Goal: Transaction & Acquisition: Purchase product/service

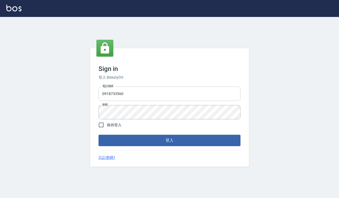
click at [135, 97] on input "0918733560" at bounding box center [169, 93] width 142 height 14
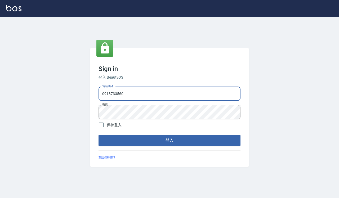
type input "0935291753"
click at [153, 142] on button "登入" at bounding box center [169, 140] width 142 height 11
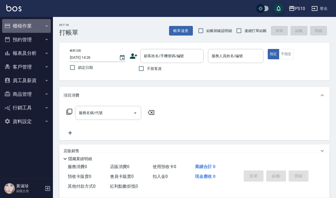
click at [34, 28] on button "櫃檯作業" at bounding box center [26, 26] width 49 height 14
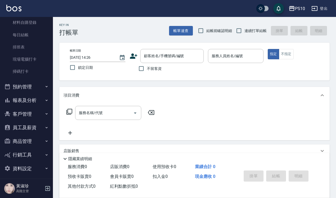
scroll to position [107, 0]
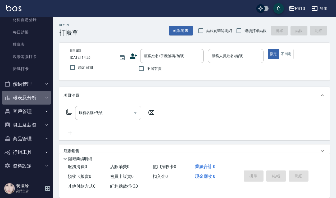
click at [37, 99] on button "報表及分析" at bounding box center [26, 98] width 49 height 14
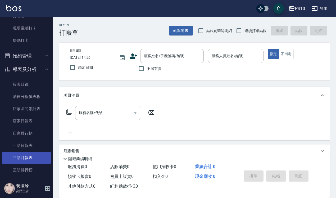
scroll to position [173, 0]
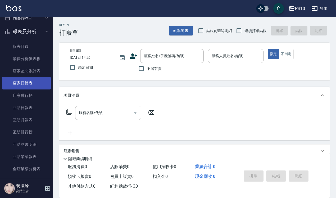
click at [35, 85] on link "店家日報表" at bounding box center [26, 83] width 49 height 12
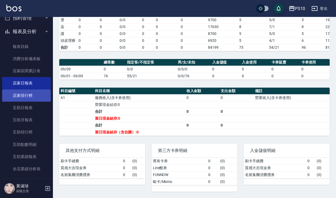
scroll to position [272, 0]
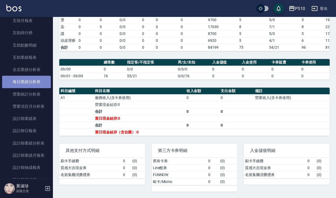
click at [27, 85] on link "每日業績分析表" at bounding box center [26, 82] width 49 height 12
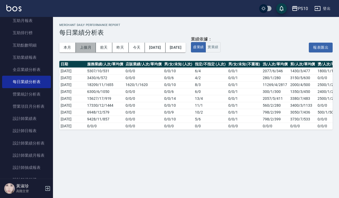
click at [91, 44] on button "上個月" at bounding box center [86, 48] width 20 height 10
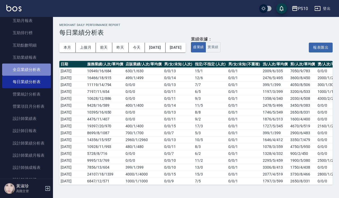
click at [31, 68] on link "全店業績分析表" at bounding box center [26, 69] width 49 height 12
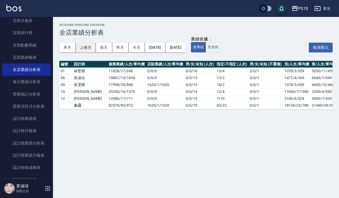
click at [86, 49] on button "上個月" at bounding box center [86, 48] width 20 height 10
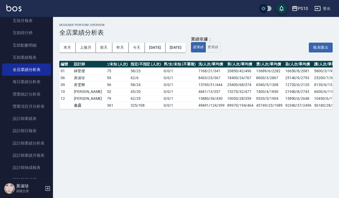
scroll to position [0, 115]
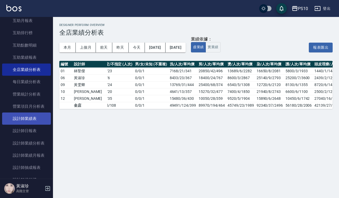
click at [35, 114] on link "設計師業績表" at bounding box center [26, 118] width 49 height 12
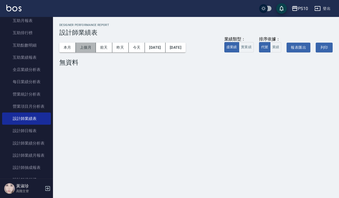
click at [87, 47] on button "上個月" at bounding box center [86, 48] width 20 height 10
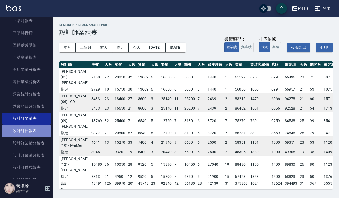
click at [36, 130] on link "設計師日報表" at bounding box center [26, 131] width 49 height 12
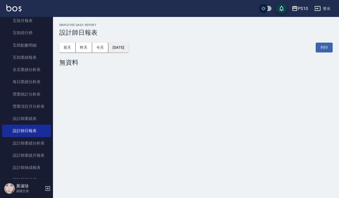
click at [122, 47] on button "[DATE]" at bounding box center [118, 48] width 20 height 10
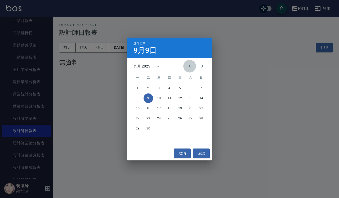
click at [189, 65] on icon "Previous month" at bounding box center [189, 66] width 2 height 3
click at [202, 128] on button "31" at bounding box center [201, 129] width 10 height 10
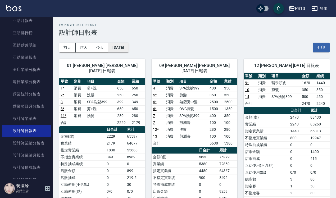
click at [128, 48] on button "[DATE]" at bounding box center [118, 48] width 20 height 10
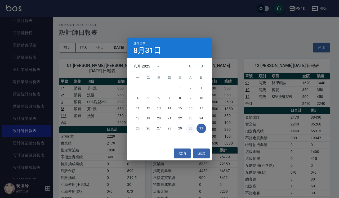
click at [192, 129] on button "30" at bounding box center [191, 129] width 10 height 10
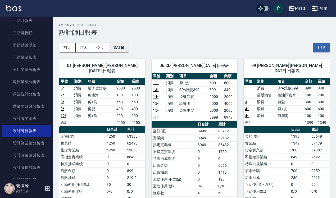
click at [122, 47] on button "[DATE]" at bounding box center [118, 48] width 20 height 10
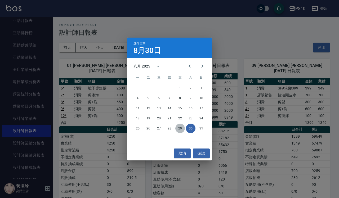
click at [180, 130] on button "29" at bounding box center [180, 129] width 10 height 10
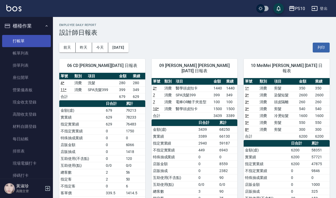
click at [31, 43] on link "打帳單" at bounding box center [26, 41] width 49 height 12
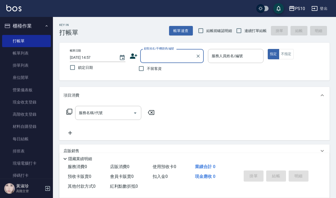
click at [217, 33] on span "結帳前確認明細" at bounding box center [219, 31] width 26 height 6
click at [206, 33] on input "結帳前確認明細" at bounding box center [200, 30] width 11 height 11
checkbox input "true"
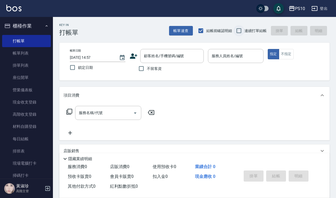
click at [244, 27] on input "連續打單結帳" at bounding box center [238, 30] width 11 height 11
checkbox input "true"
click at [155, 68] on span "不留客資" at bounding box center [154, 69] width 15 height 6
click at [147, 68] on input "不留客資" at bounding box center [141, 68] width 11 height 11
checkbox input "true"
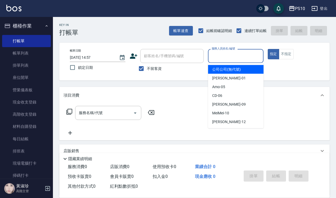
click at [231, 56] on input "服務人員姓名/編號" at bounding box center [235, 55] width 51 height 9
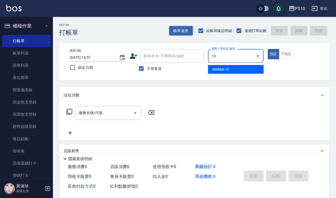
type input "MeiMei-10"
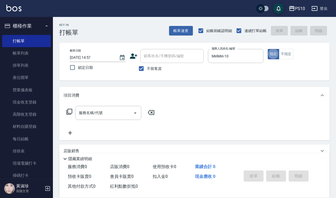
type button "true"
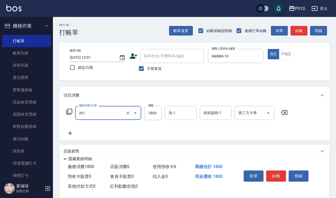
type input "冷燙短髮(301)"
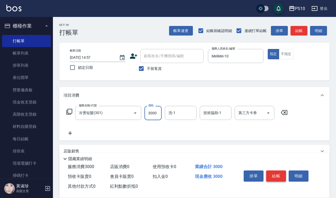
type input "3000"
click at [277, 170] on button "結帳" at bounding box center [276, 175] width 20 height 11
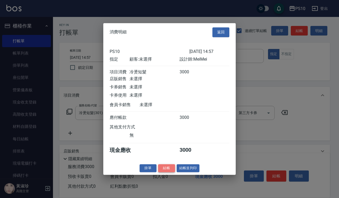
click at [172, 169] on button "結帳" at bounding box center [166, 168] width 17 height 8
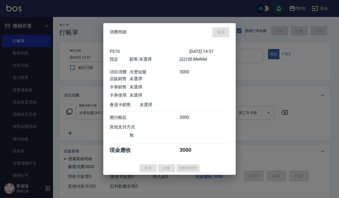
type input "[DATE] 14:58"
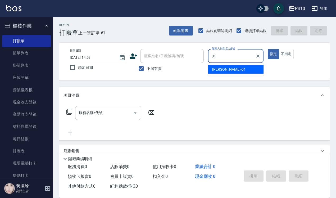
type input "[PERSON_NAME]-01"
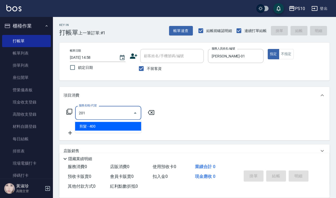
type input "剪髮(201)"
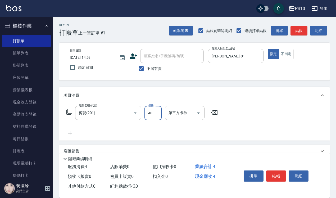
type input "400"
click at [272, 173] on button "結帳" at bounding box center [276, 175] width 20 height 11
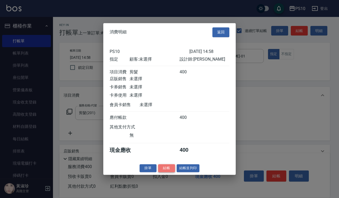
click at [166, 171] on button "結帳" at bounding box center [166, 168] width 17 height 8
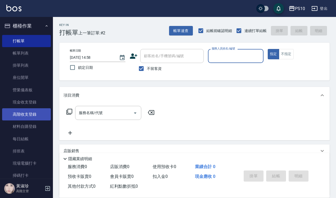
click at [35, 112] on link "高階收支登錄" at bounding box center [26, 114] width 49 height 12
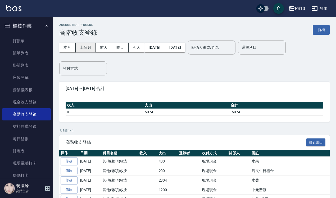
click at [93, 49] on button "上個月" at bounding box center [86, 48] width 20 height 10
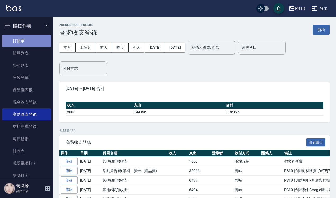
click at [32, 40] on link "打帳單" at bounding box center [26, 41] width 49 height 12
